Goal: Check status: Check status

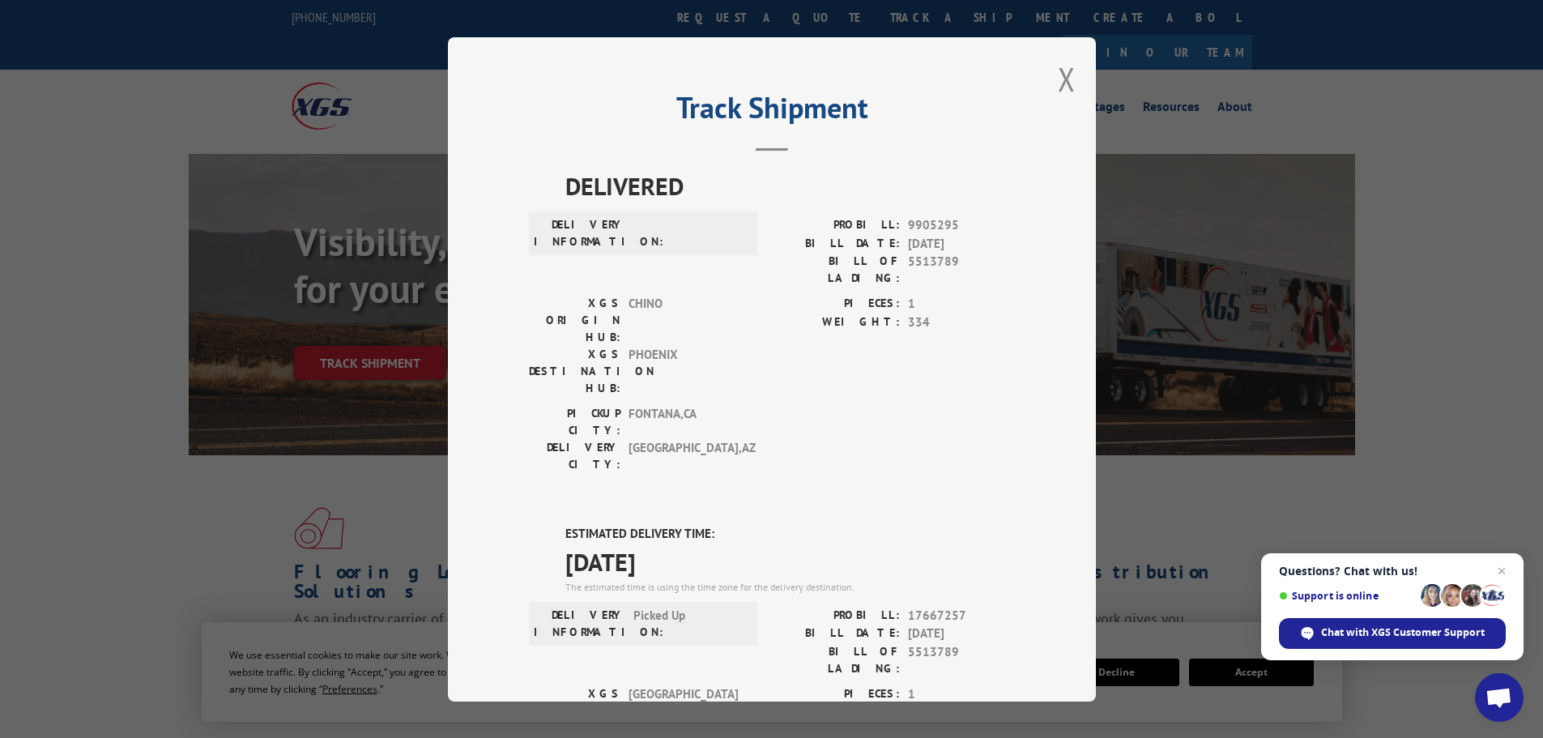
click at [789, 120] on h2 "Track Shipment" at bounding box center [772, 111] width 486 height 31
click at [1061, 87] on button "Close modal" at bounding box center [1067, 79] width 18 height 43
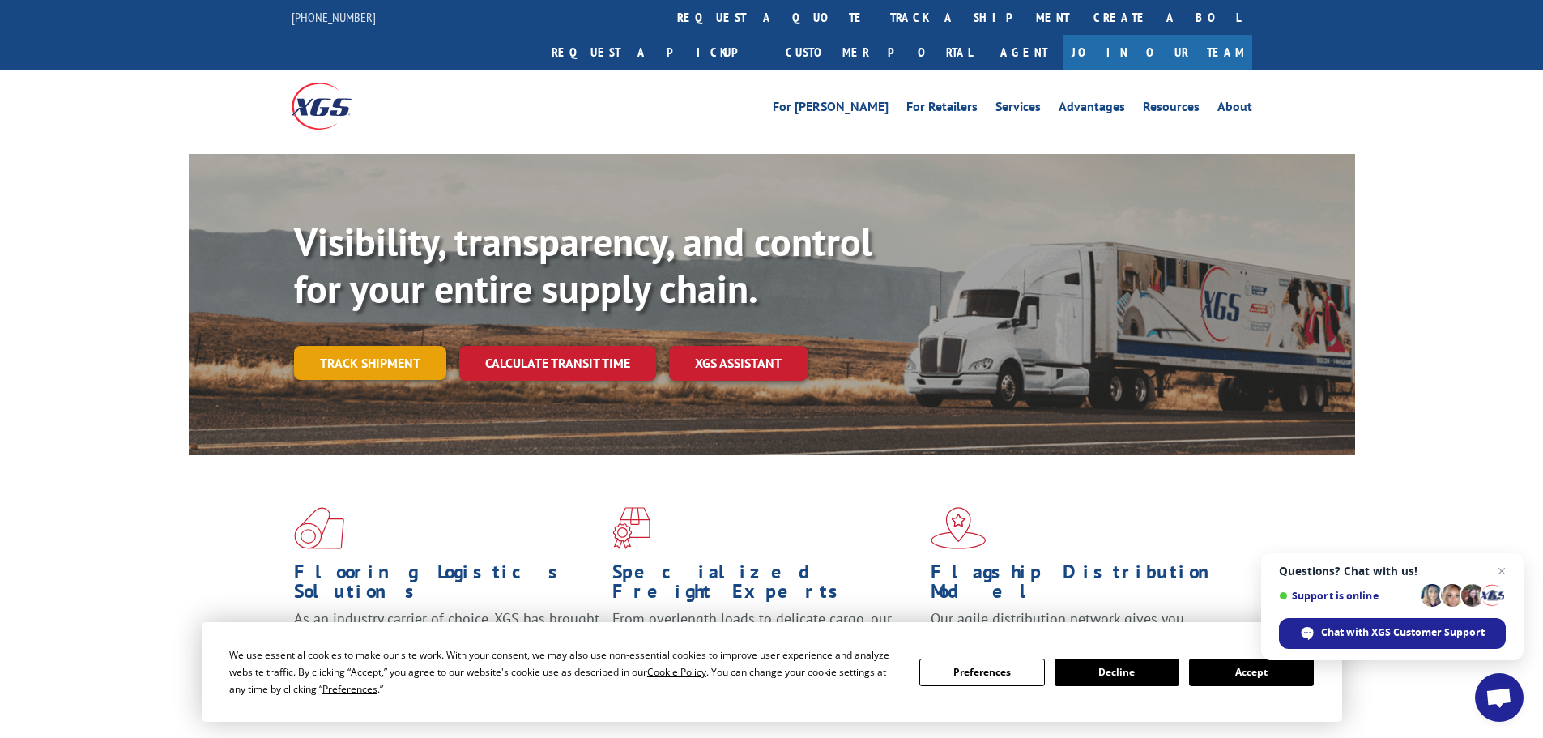
click at [404, 346] on link "Track shipment" at bounding box center [370, 363] width 152 height 34
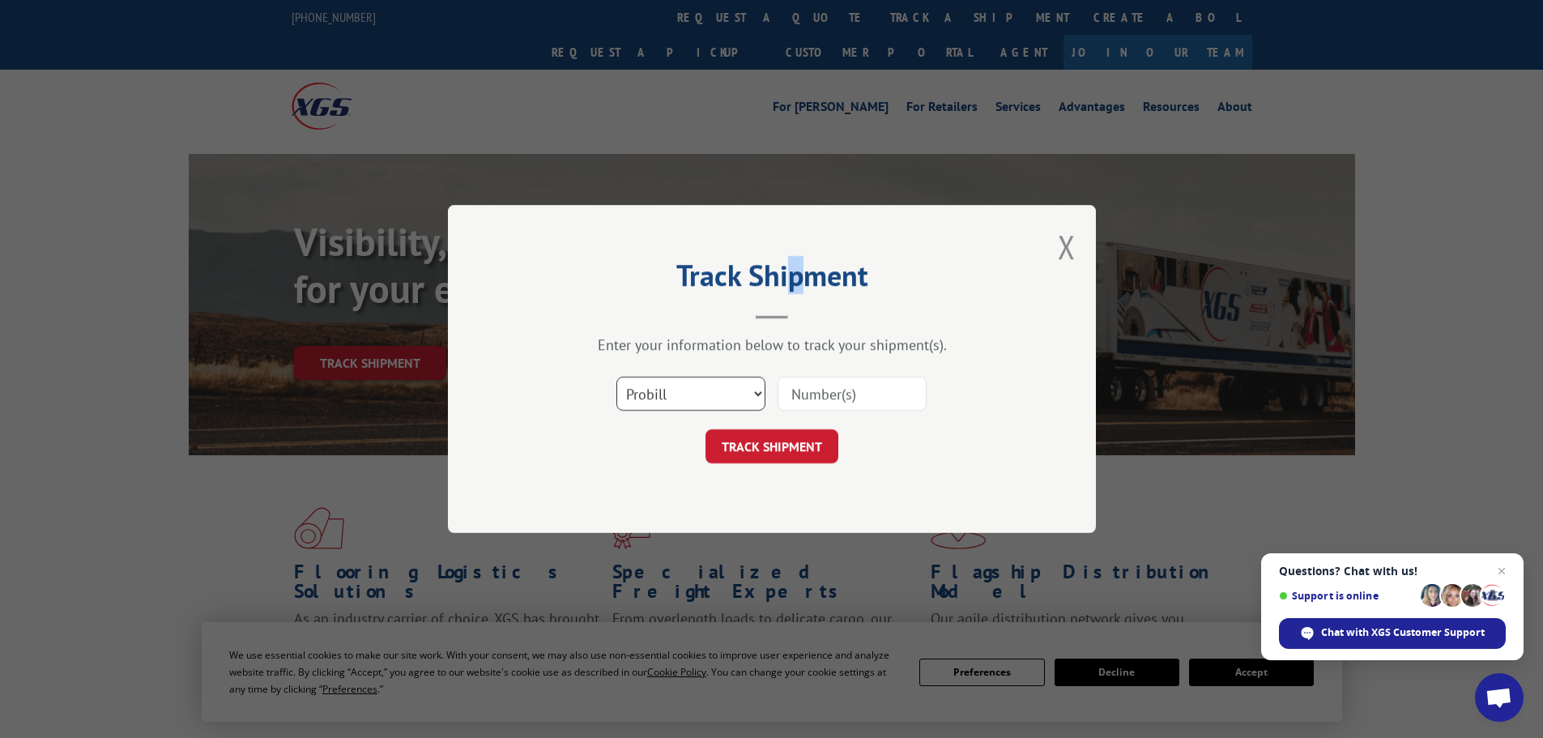
click at [652, 392] on select "Select category... Probill BOL PO" at bounding box center [691, 394] width 149 height 34
select select "bol"
click at [617, 377] on select "Select category... Probill BOL PO" at bounding box center [691, 394] width 149 height 34
click at [867, 401] on input at bounding box center [852, 394] width 149 height 34
paste input "17347470"
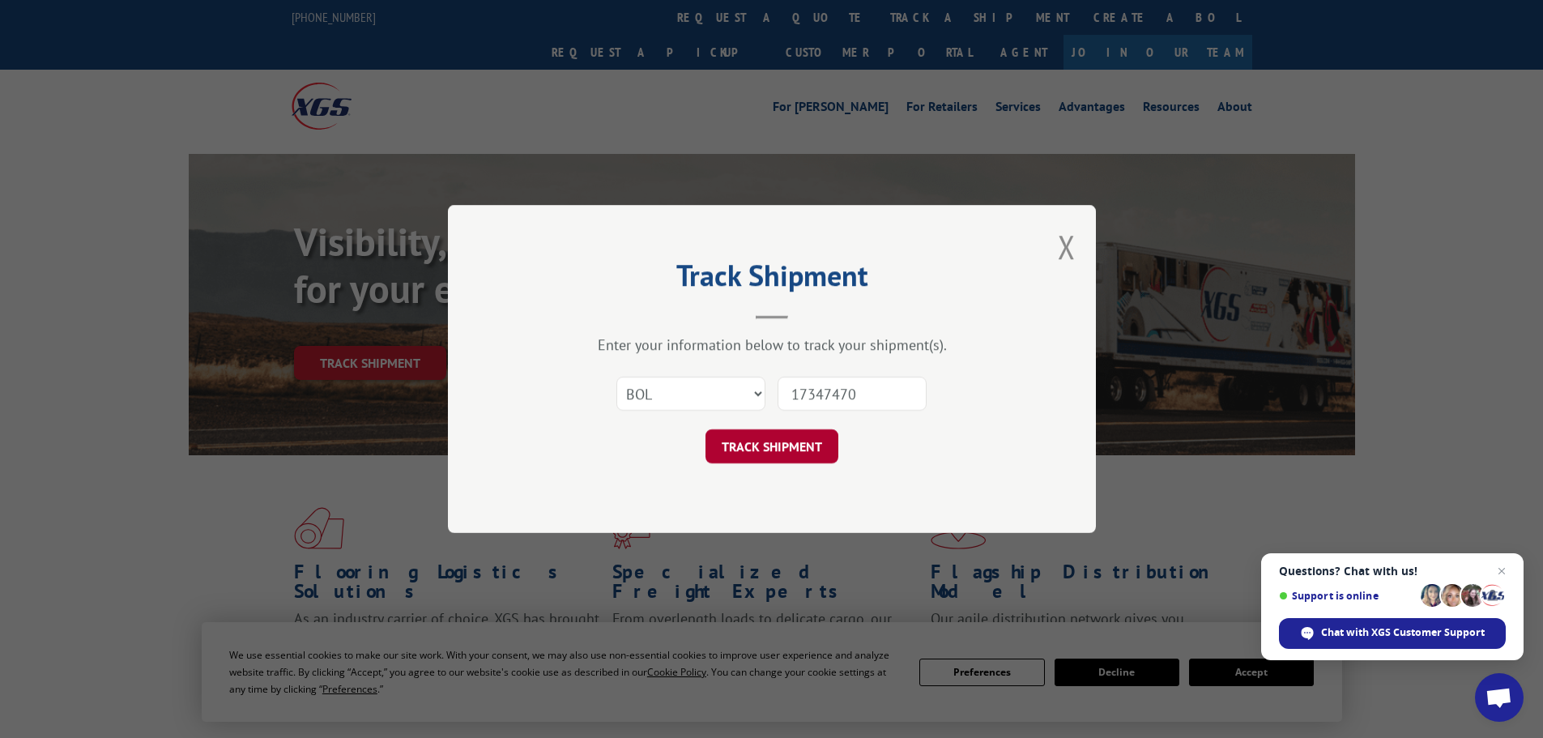
type input "17347470"
click at [795, 452] on button "TRACK SHIPMENT" at bounding box center [772, 446] width 133 height 34
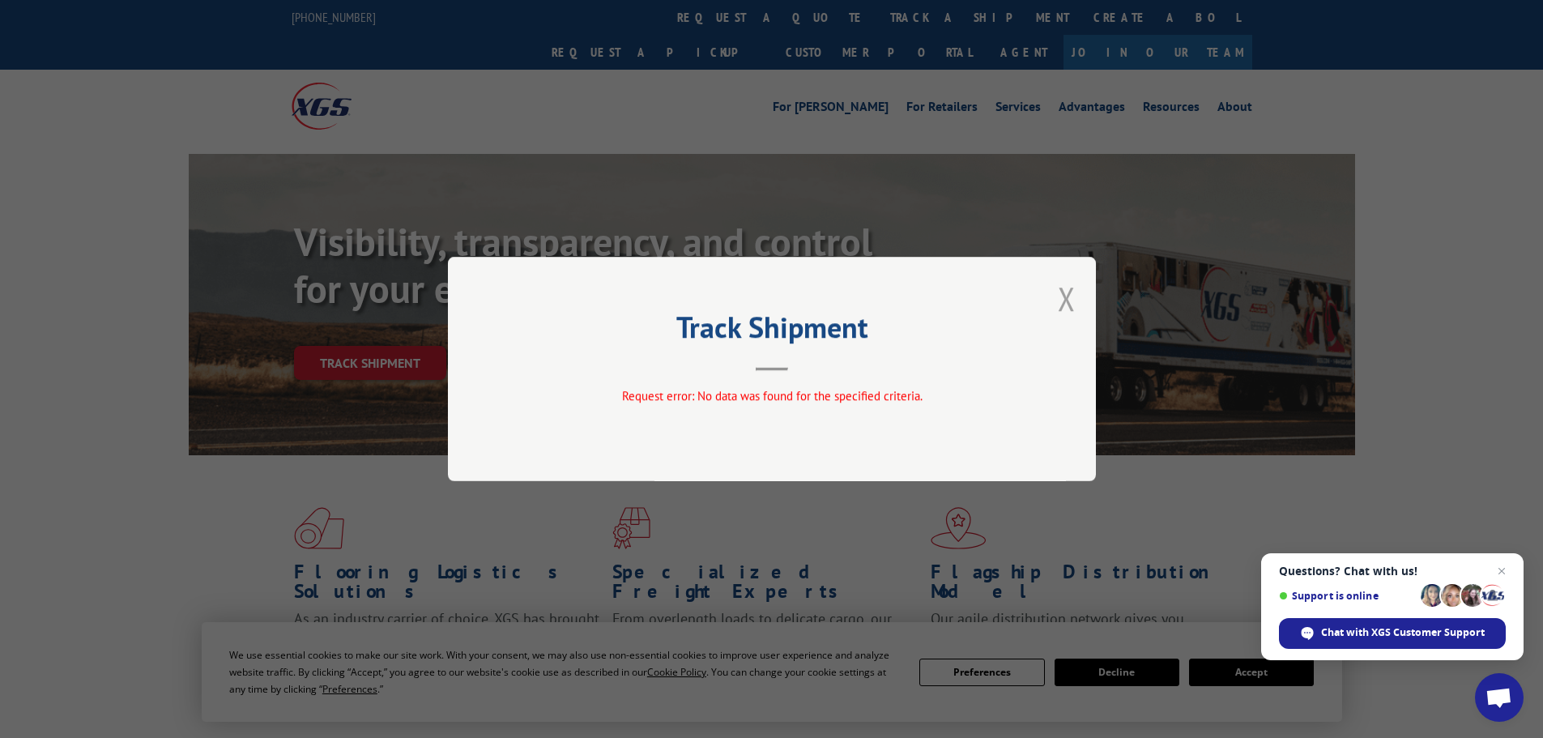
click at [1075, 288] on button "Close modal" at bounding box center [1067, 298] width 18 height 43
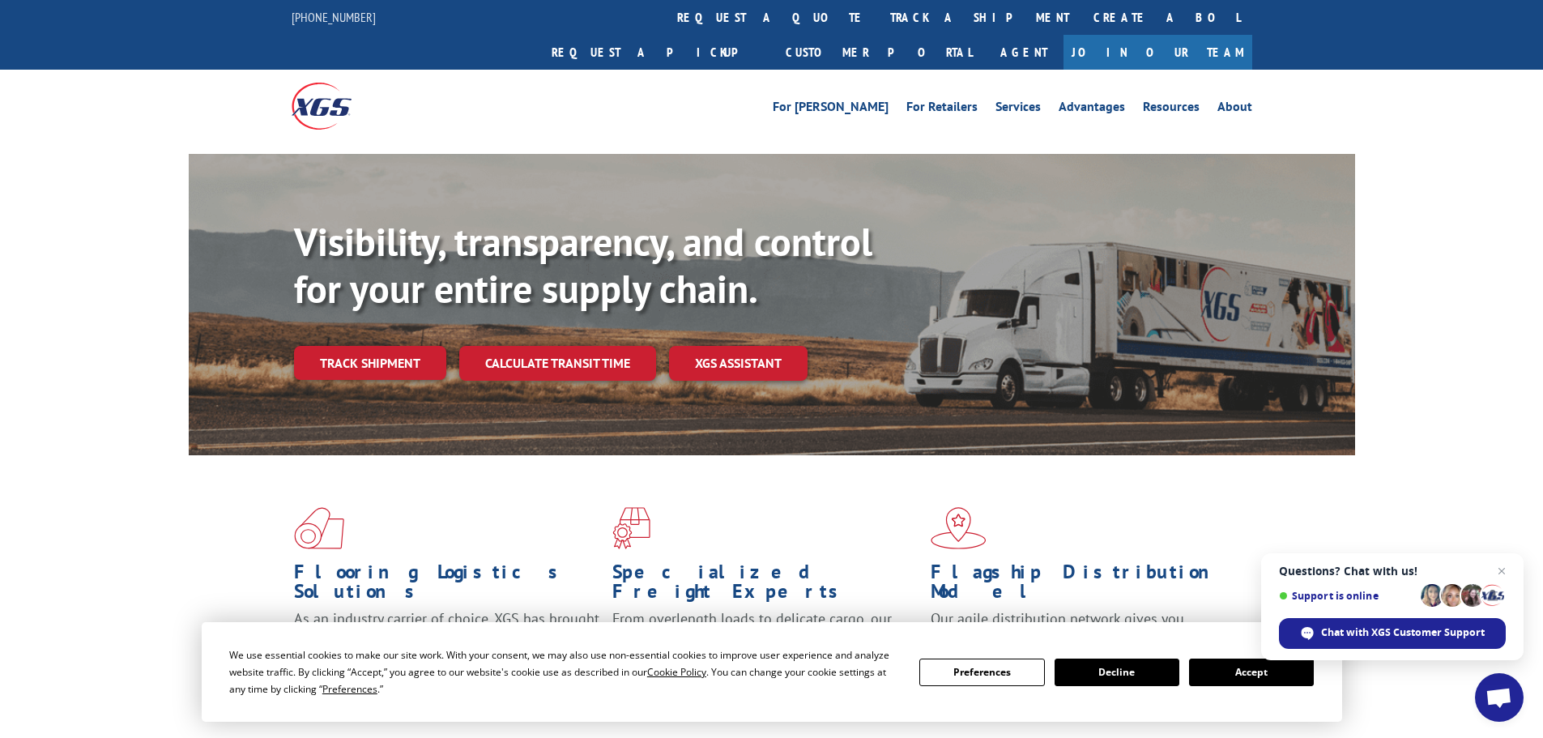
drag, startPoint x: 362, startPoint y: 330, endPoint x: 363, endPoint y: 322, distance: 8.1
click at [363, 346] on link "Track shipment" at bounding box center [370, 363] width 152 height 34
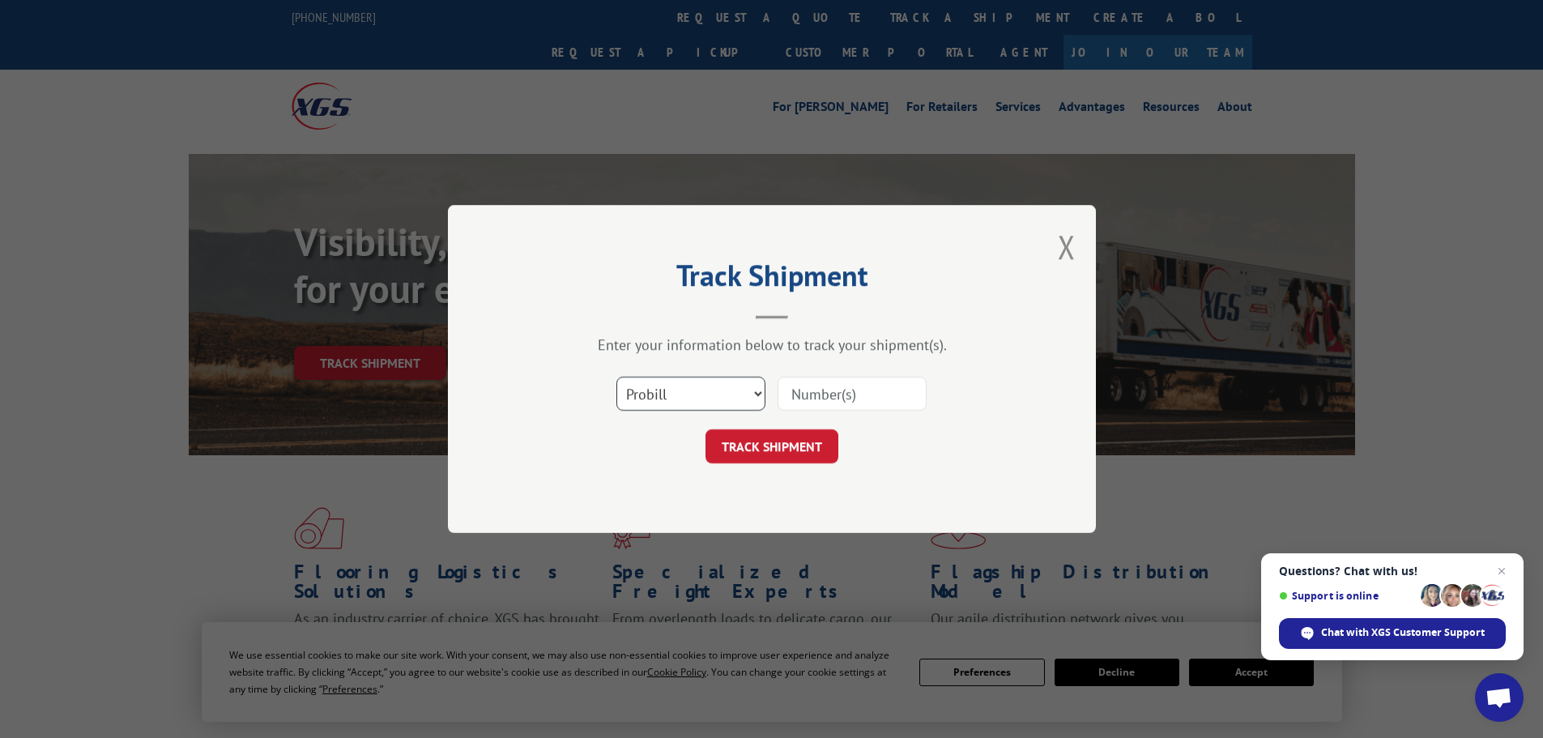
click at [689, 402] on select "Select category... Probill BOL PO" at bounding box center [691, 394] width 149 height 34
select select "po"
click at [617, 377] on select "Select category... Probill BOL PO" at bounding box center [691, 394] width 149 height 34
click at [856, 400] on input at bounding box center [852, 394] width 149 height 34
paste input "25533859"
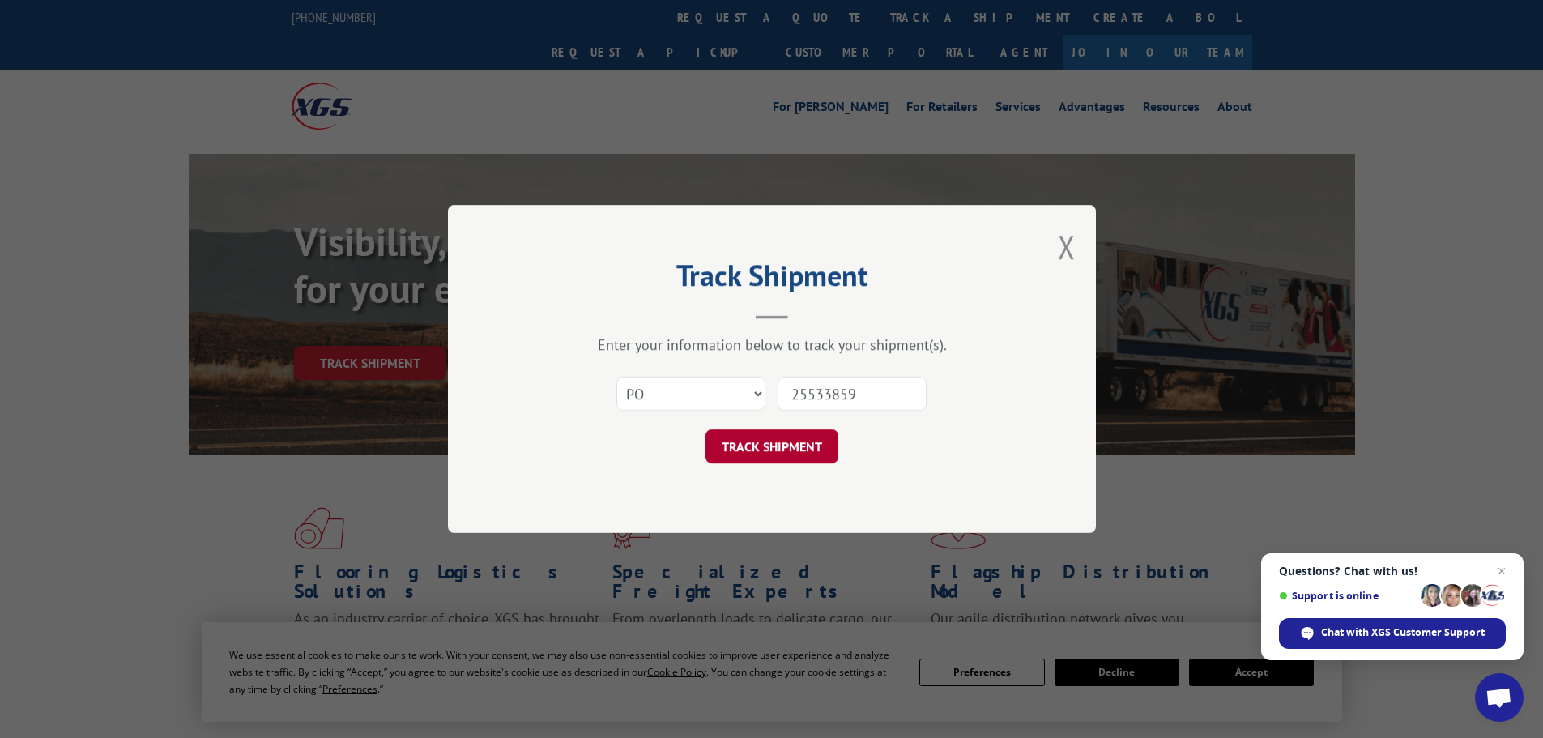
type input "25533859"
click at [788, 443] on button "TRACK SHIPMENT" at bounding box center [772, 446] width 133 height 34
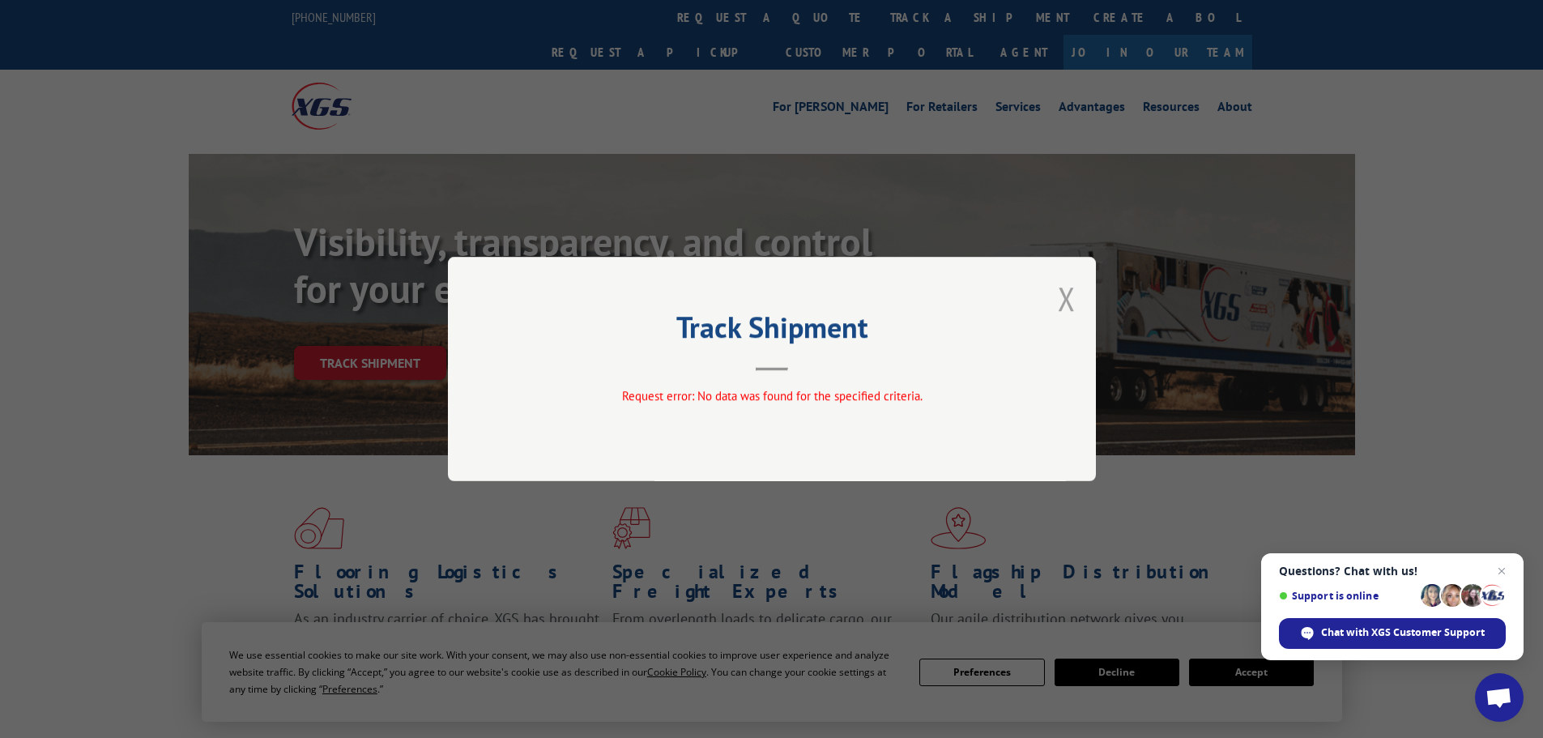
click at [1068, 298] on button "Close modal" at bounding box center [1067, 298] width 18 height 43
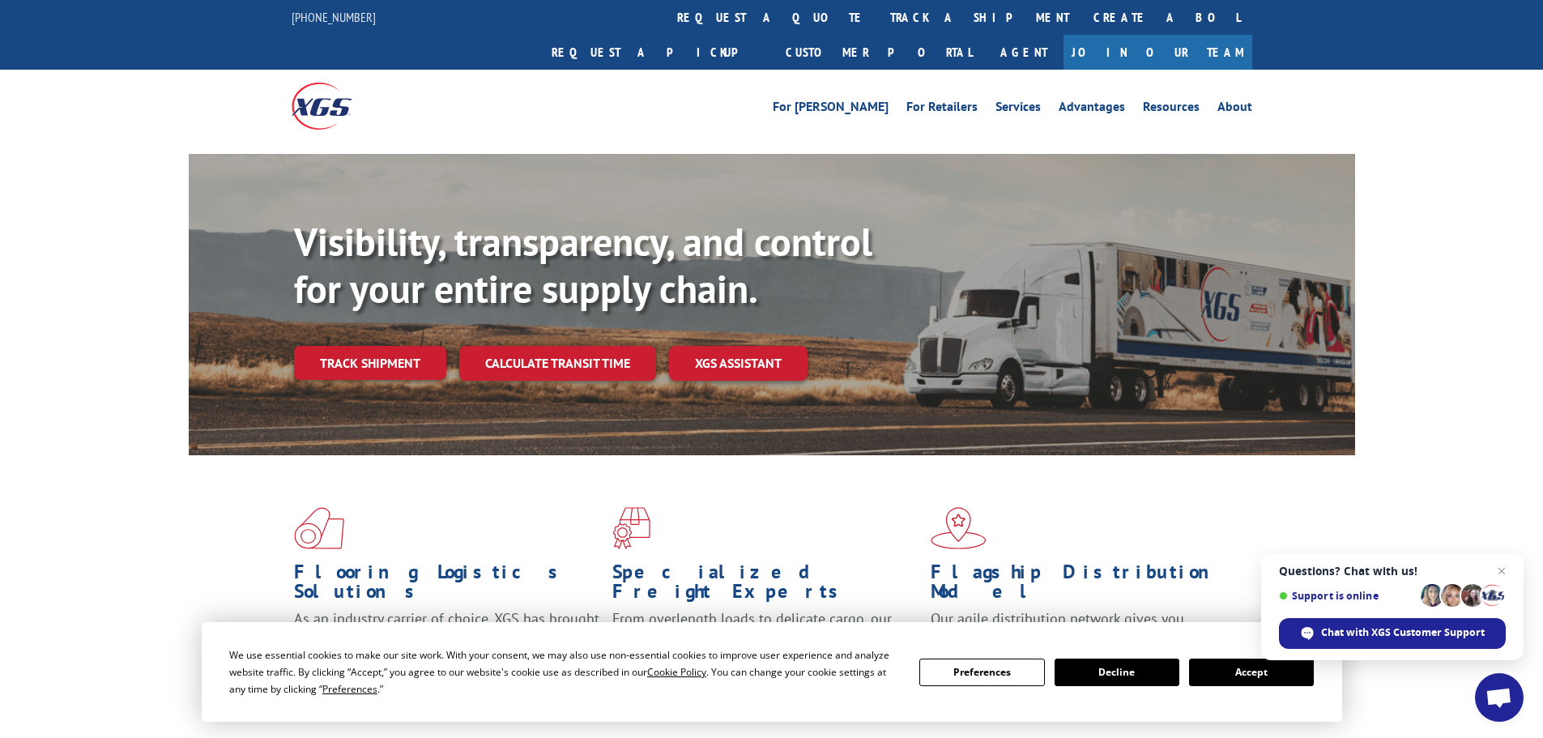
click at [356, 346] on link "Track shipment" at bounding box center [370, 363] width 152 height 34
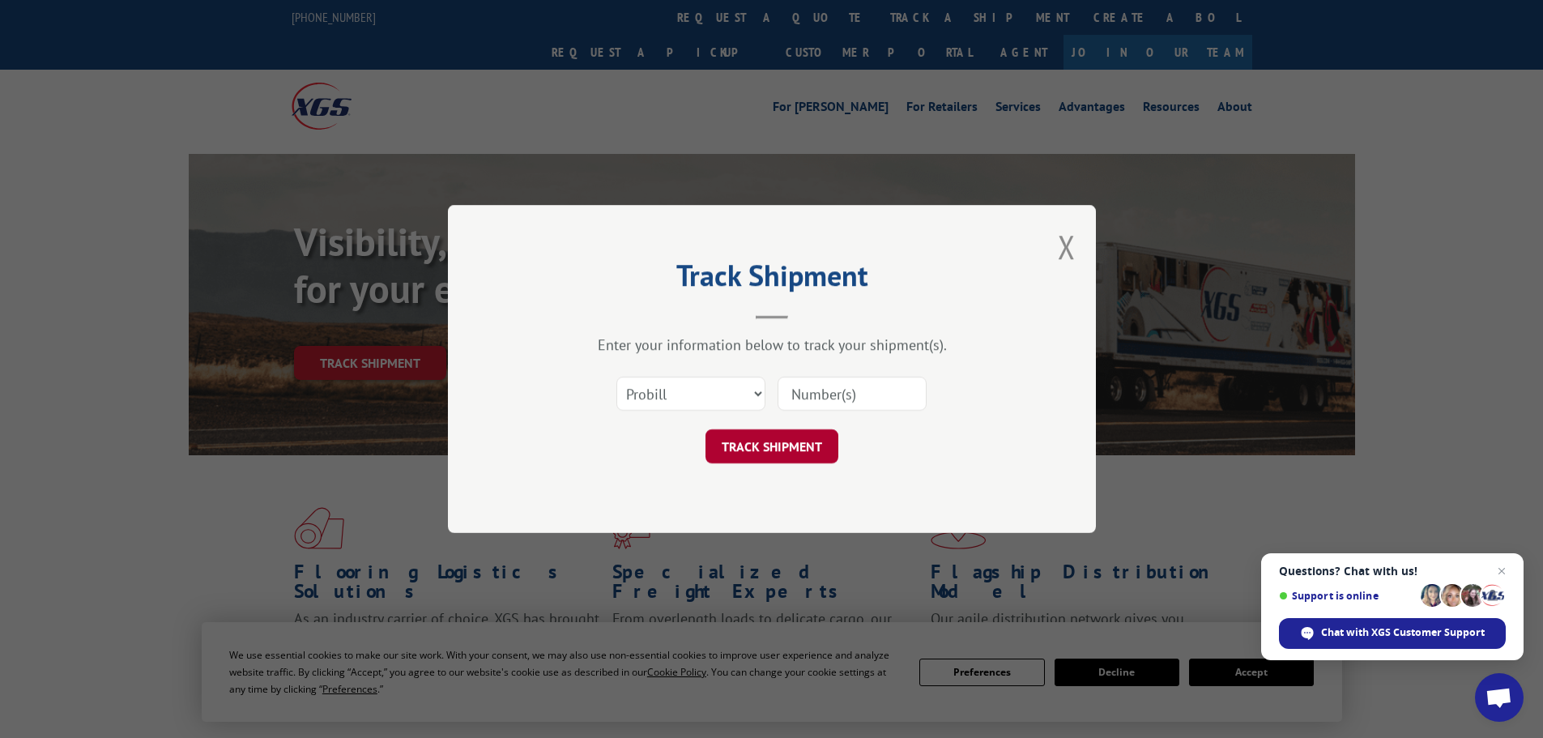
click at [751, 452] on button "TRACK SHIPMENT" at bounding box center [772, 446] width 133 height 34
click at [706, 385] on select "Select category... Probill BOL PO" at bounding box center [691, 394] width 149 height 34
click at [617, 377] on select "Select category... Probill BOL PO" at bounding box center [691, 394] width 149 height 34
click at [872, 399] on input at bounding box center [852, 394] width 149 height 34
paste input "17347470"
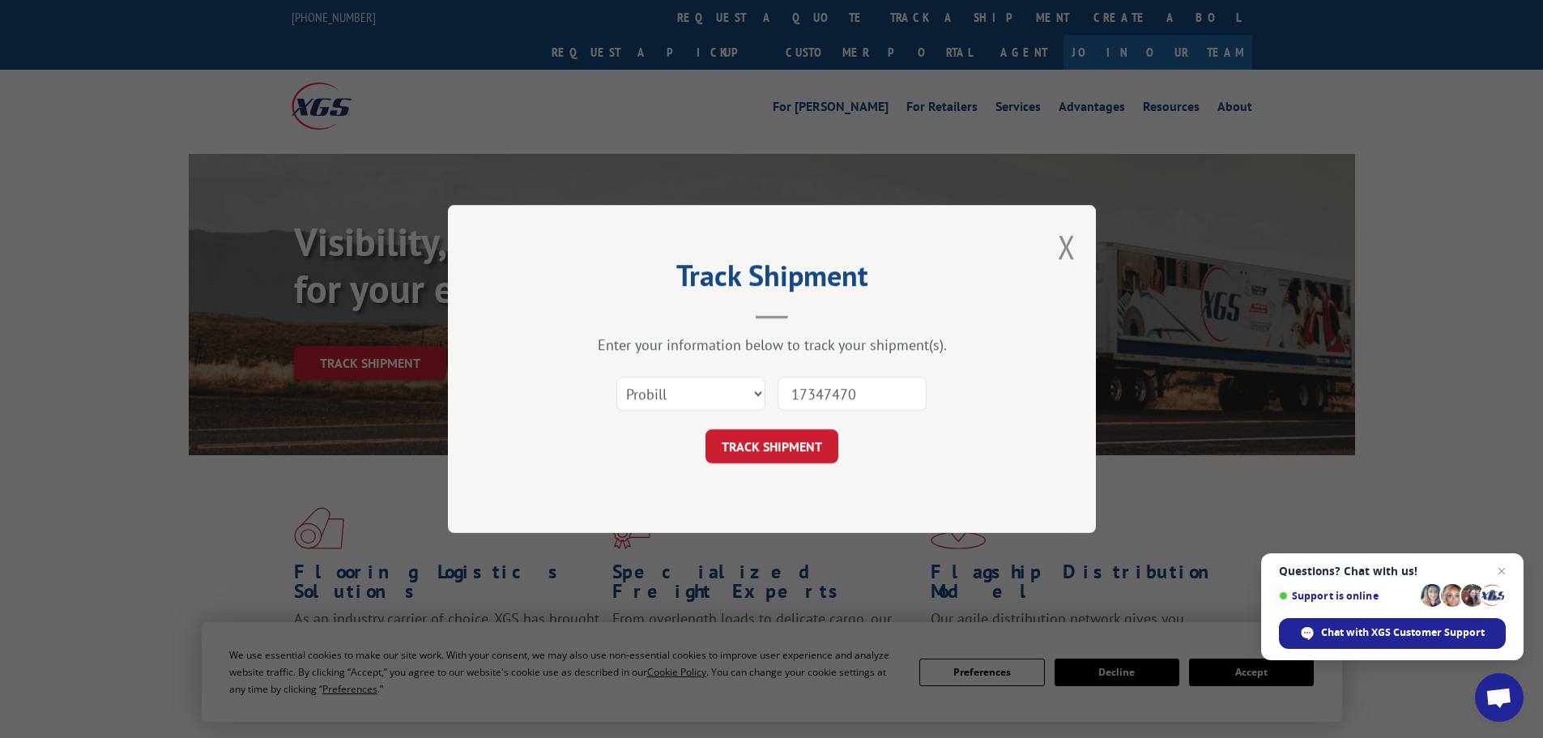
type input "17347470"
click at [772, 471] on div "Track Shipment Enter your information below to track your shipment(s). Select c…" at bounding box center [772, 369] width 648 height 328
click at [791, 445] on button "TRACK SHIPMENT" at bounding box center [772, 446] width 133 height 34
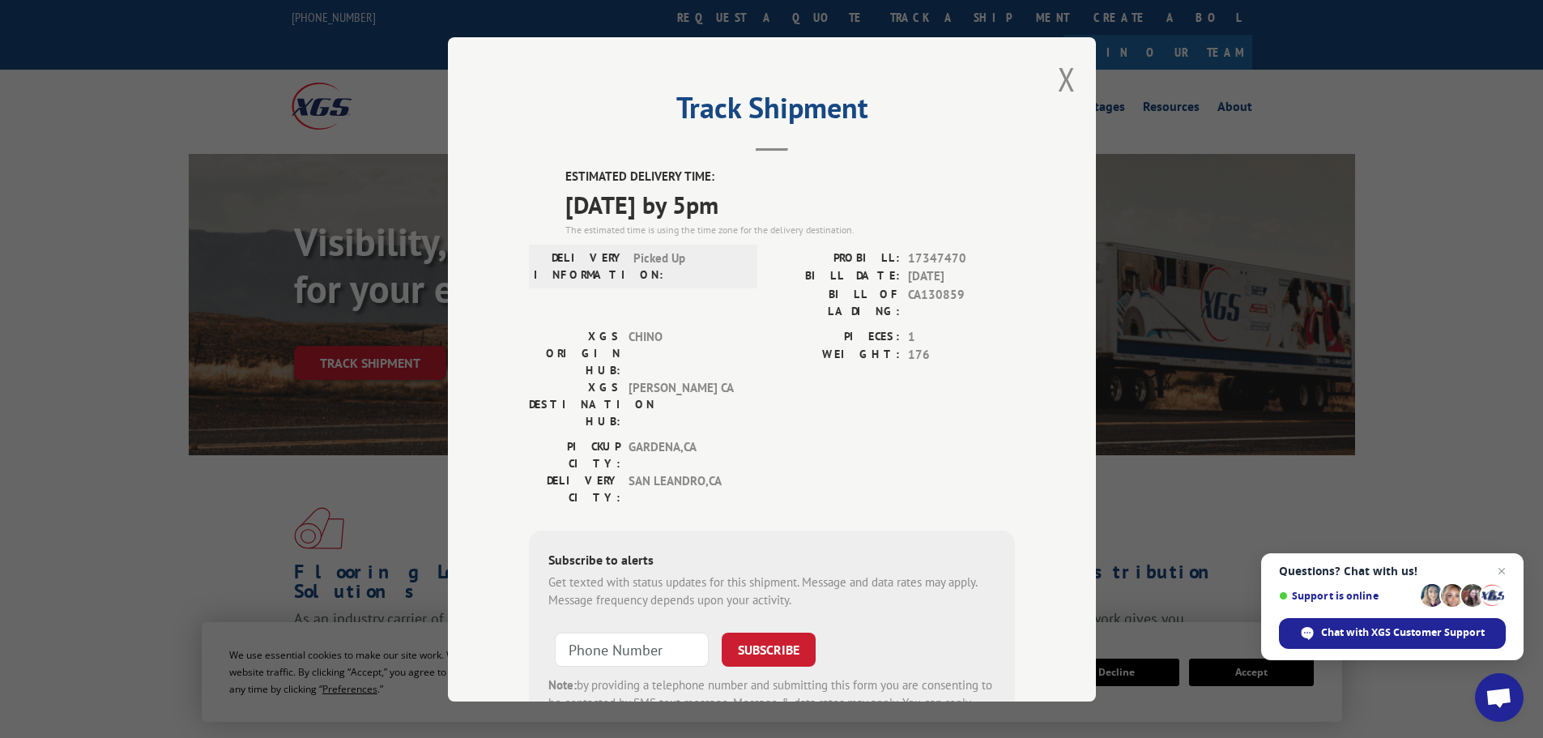
drag, startPoint x: 560, startPoint y: 169, endPoint x: 773, endPoint y: 212, distance: 217.5
click at [773, 212] on div "ESTIMATED DELIVERY TIME: [DATE] by 5pm The estimated time is using the time zon…" at bounding box center [791, 203] width 450 height 70
copy div "ESTIMATED DELIVERY TIME: [DATE] by 5pm"
